Goal: Find specific fact

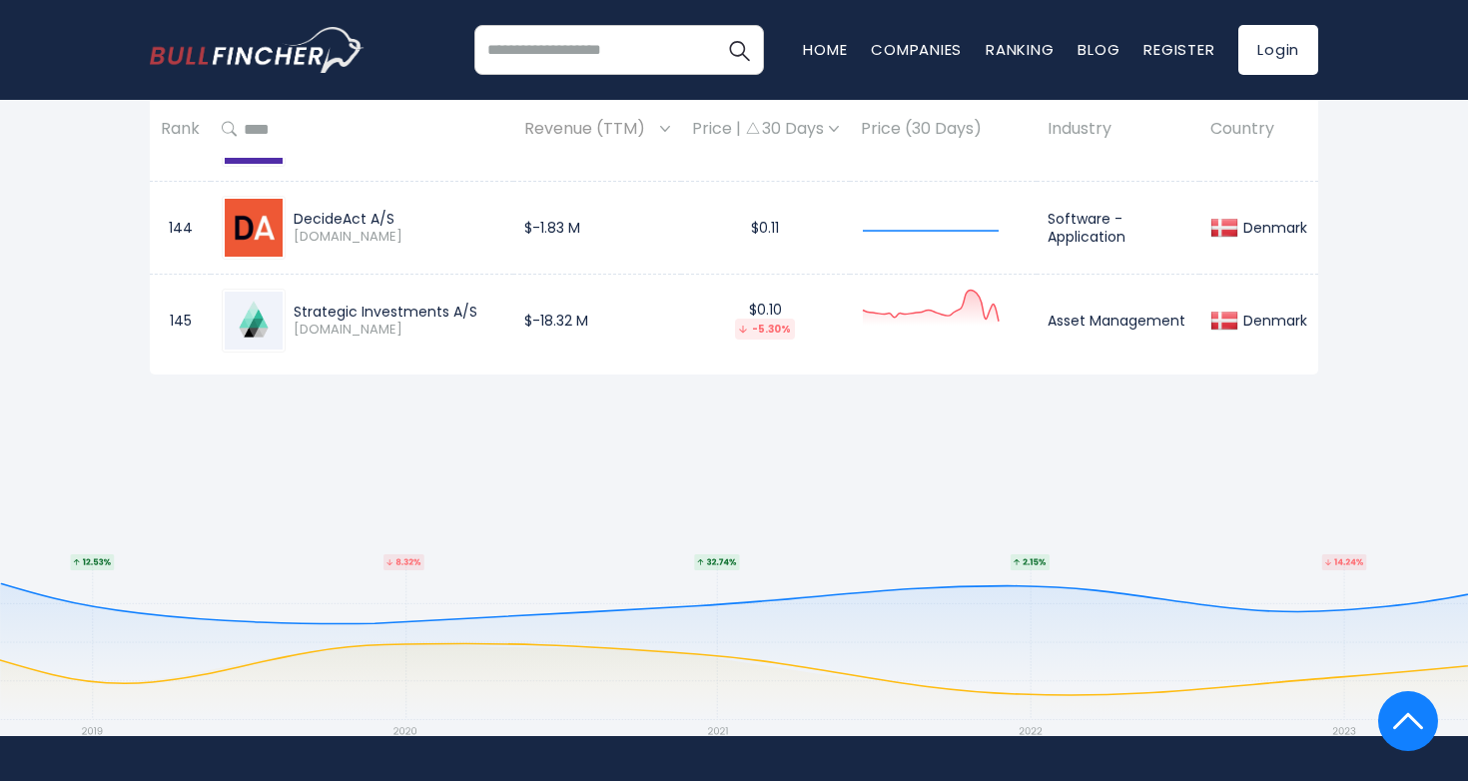
scroll to position [14251, 0]
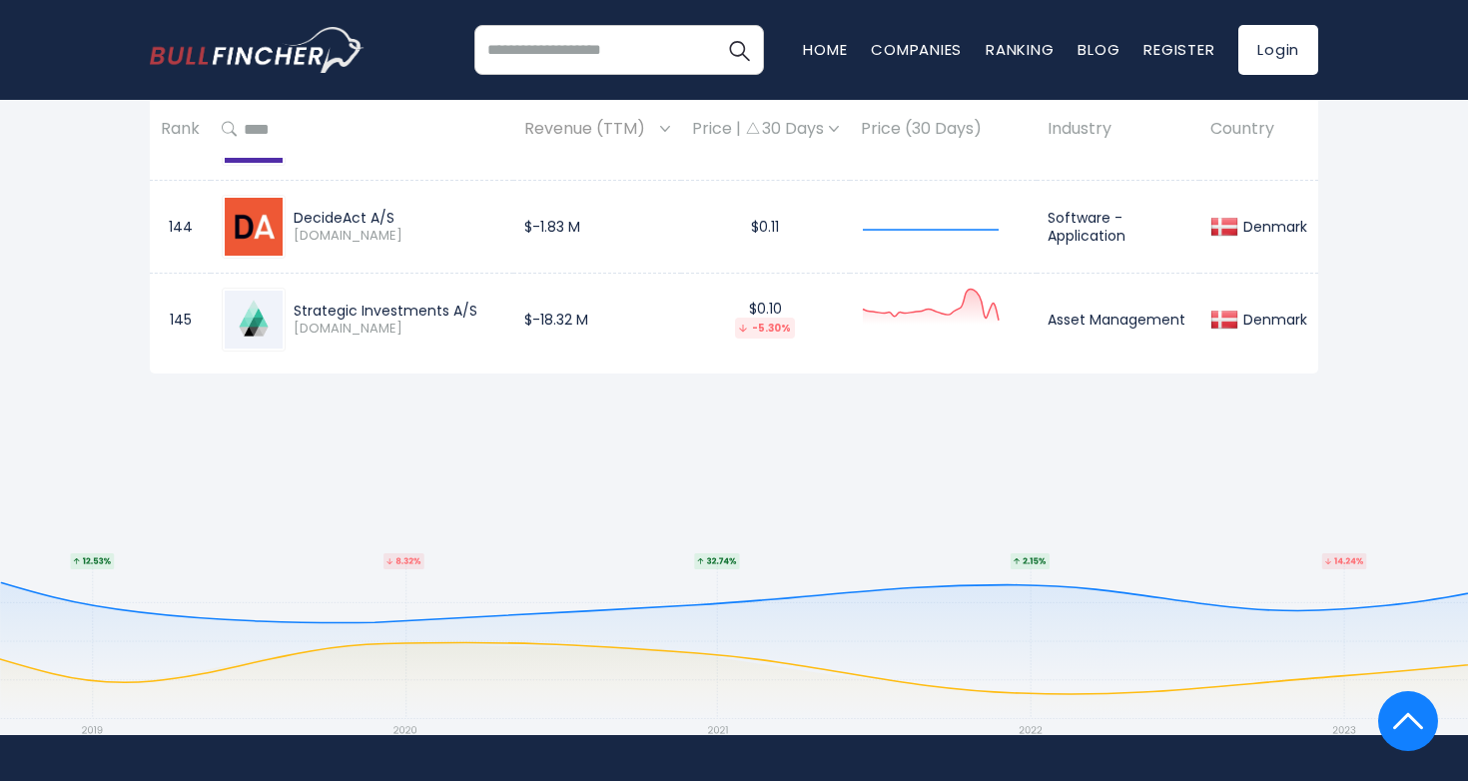
click at [350, 314] on div "Strategic Investments A/S" at bounding box center [398, 311] width 209 height 18
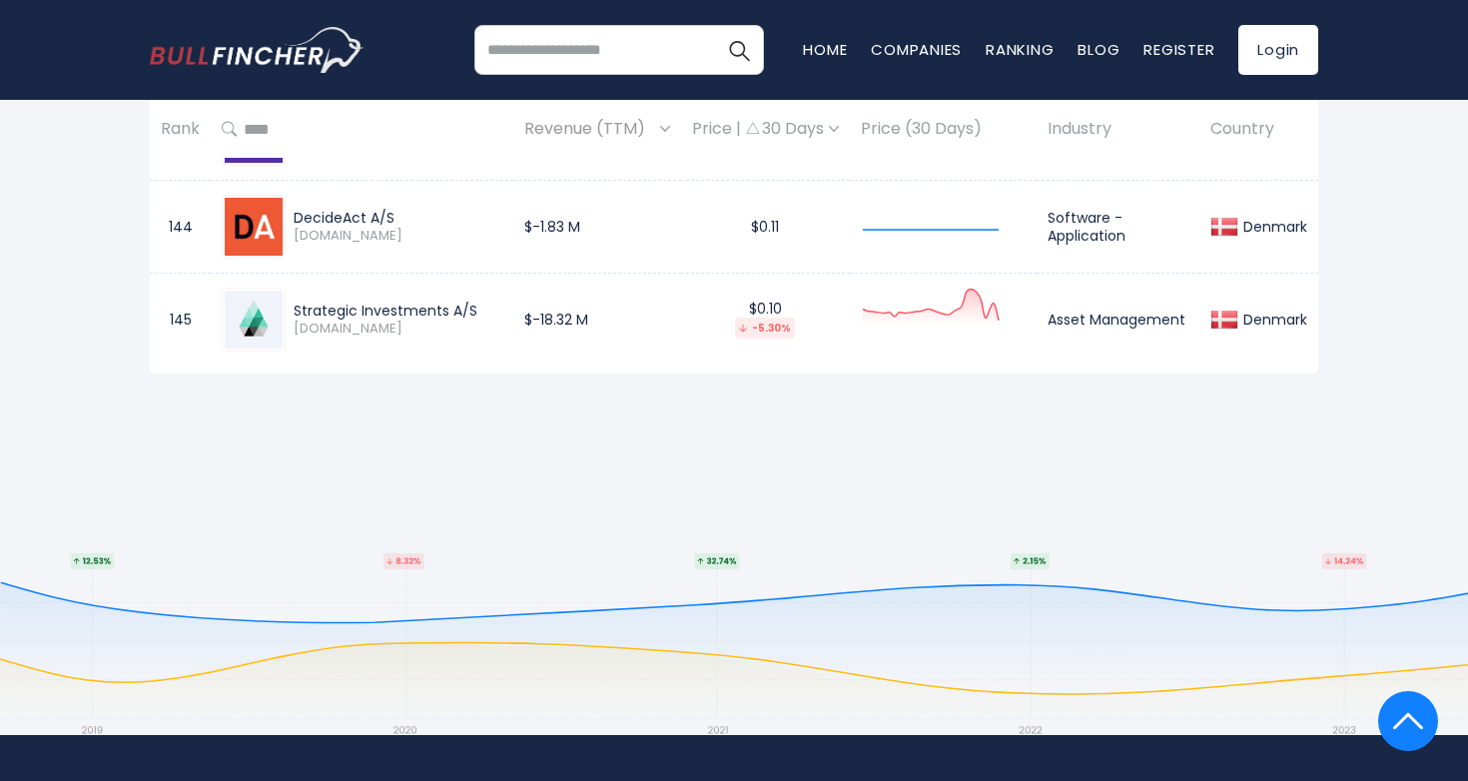
click at [350, 314] on div "Strategic Investments A/S" at bounding box center [398, 311] width 209 height 18
copy div "Strategic Investments A/S"
